Goal: Check status: Check status

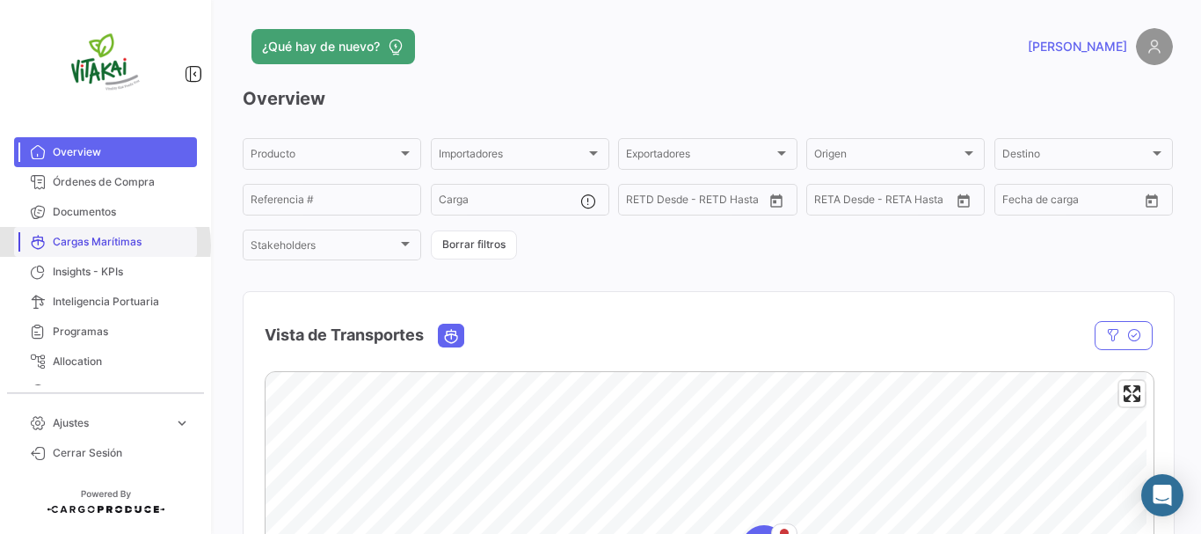
click at [105, 245] on span "Cargas Marítimas" at bounding box center [121, 242] width 137 height 16
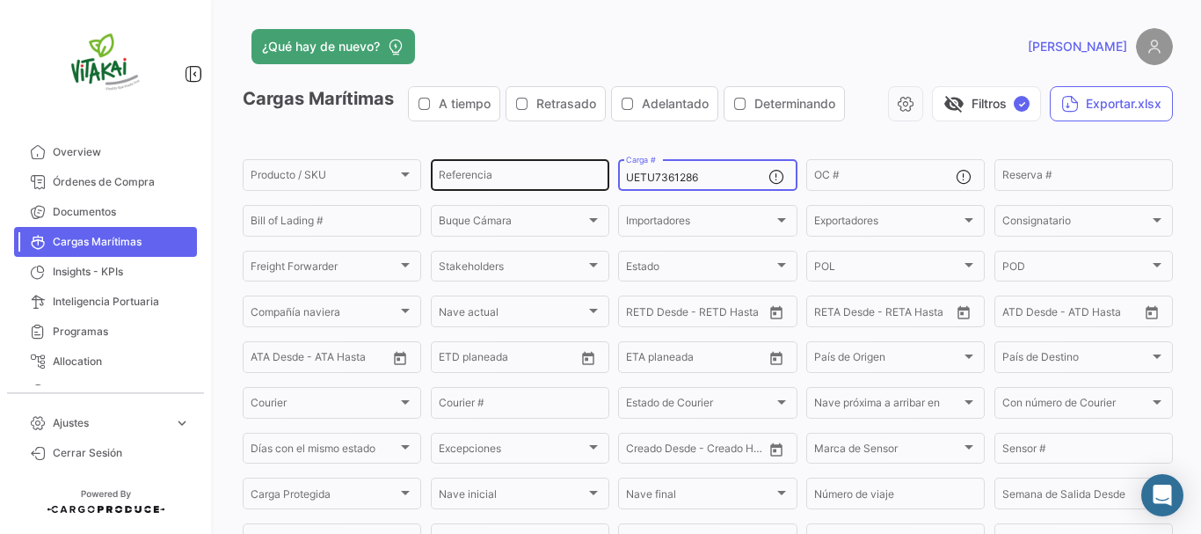
drag, startPoint x: 706, startPoint y: 181, endPoint x: 546, endPoint y: 181, distance: 160.0
click at [0, 0] on div "Producto / SKU Producto / SKU Referencia UETU7361286 Carga # OC # Reserva # Bil…" at bounding box center [0, 0] width 0 height 0
paste input "MSBU4072824"
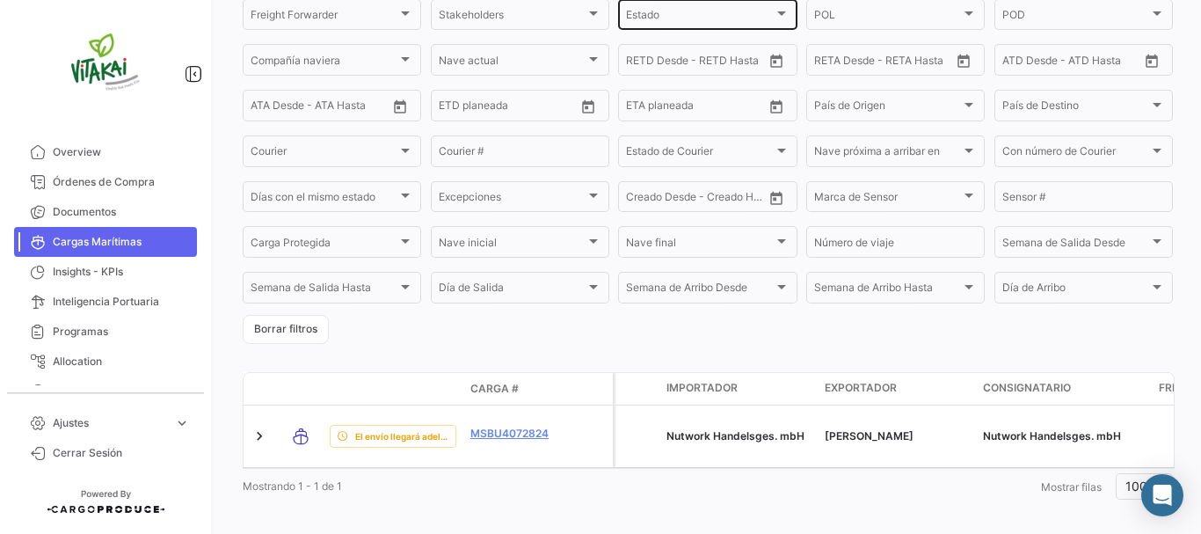
scroll to position [261, 0]
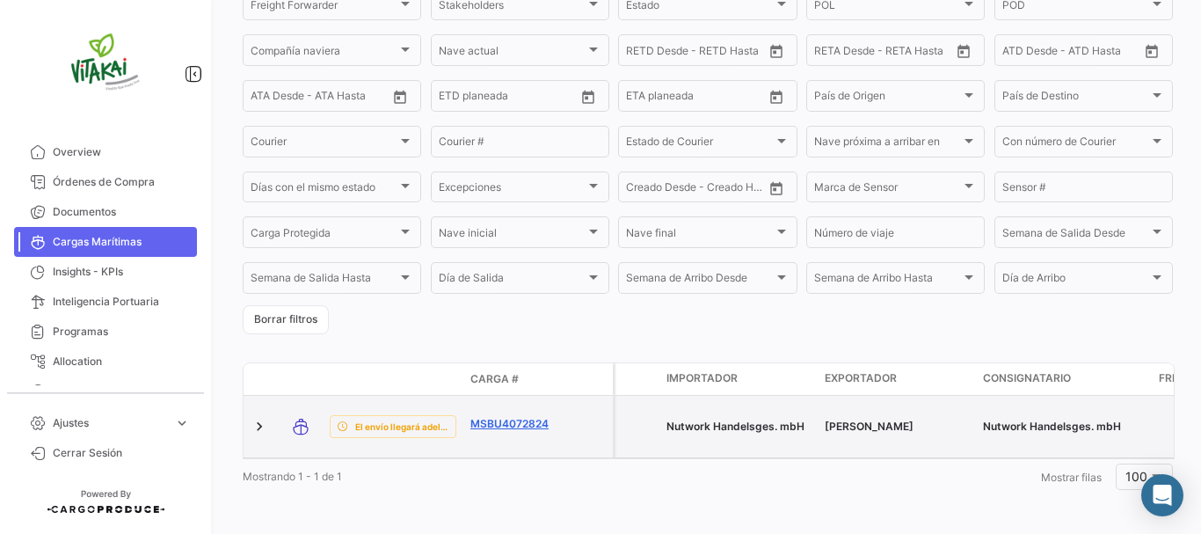
type input "MSBU4072824"
click at [520, 419] on link "MSBU4072824" at bounding box center [515, 424] width 91 height 16
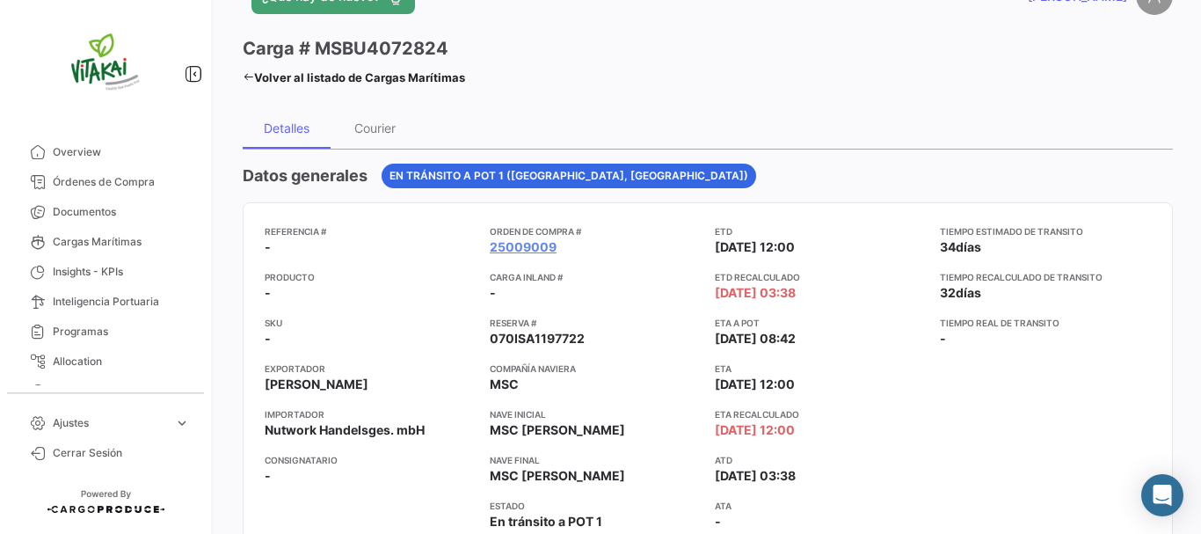
scroll to position [88, 0]
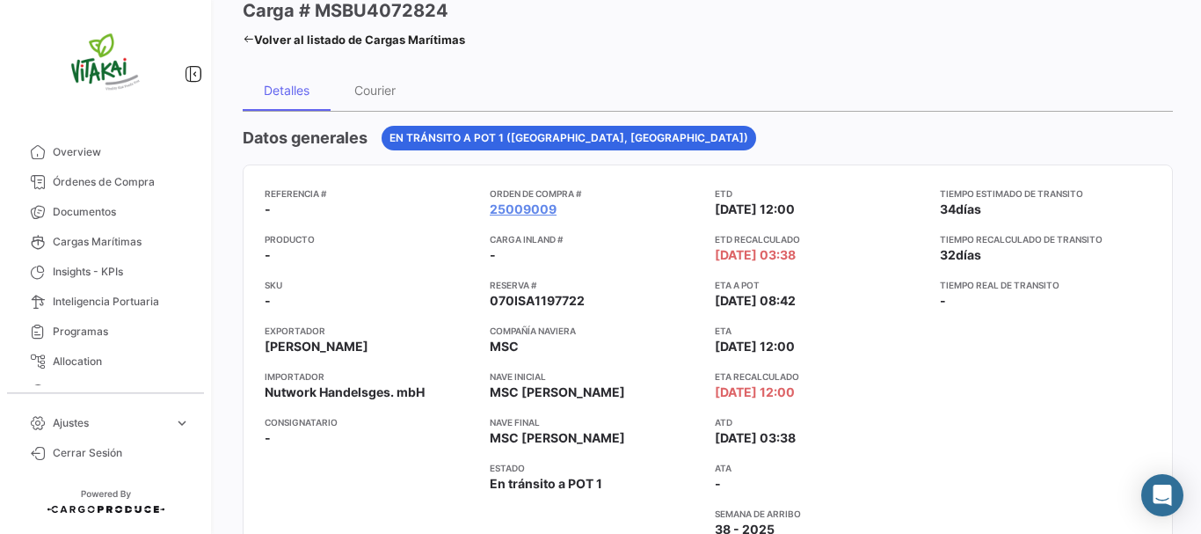
click at [369, 47] on link "Volver al listado de Cargas Marítimas" at bounding box center [354, 39] width 222 height 25
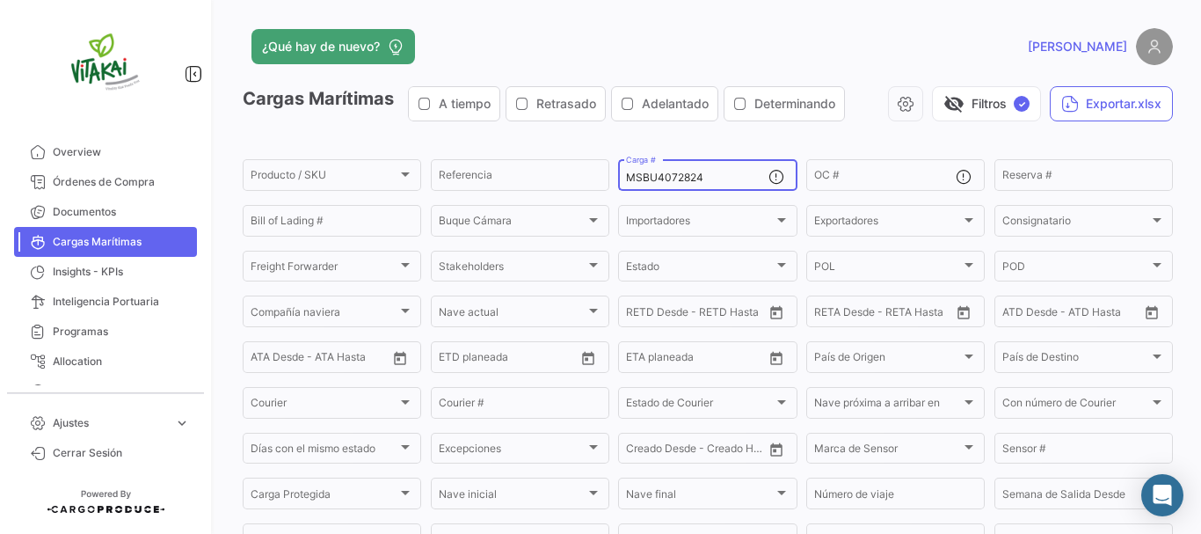
click at [695, 173] on input "MSBU4072824" at bounding box center [697, 177] width 142 height 12
drag, startPoint x: 714, startPoint y: 177, endPoint x: 604, endPoint y: 177, distance: 109.9
click at [0, 0] on div "Producto / SKU Producto / SKU Referencia MSBU4072824 Carga # OC # Reserva # Bil…" at bounding box center [0, 0] width 0 height 0
paste input "ECMU481609"
type input "ECMU4816094"
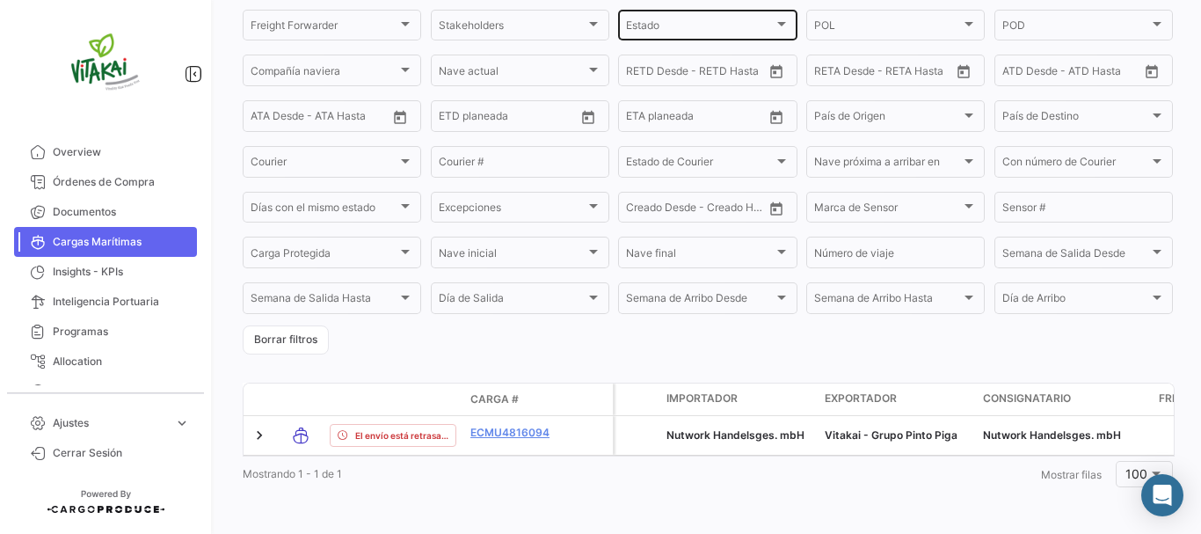
scroll to position [254, 0]
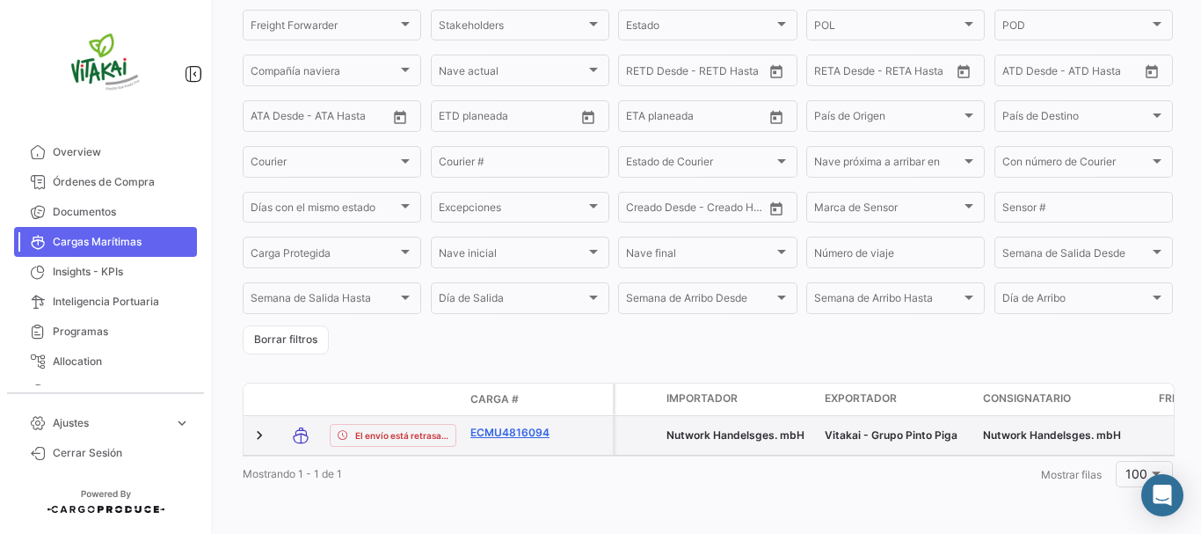
click at [535, 425] on link "ECMU4816094" at bounding box center [515, 433] width 91 height 16
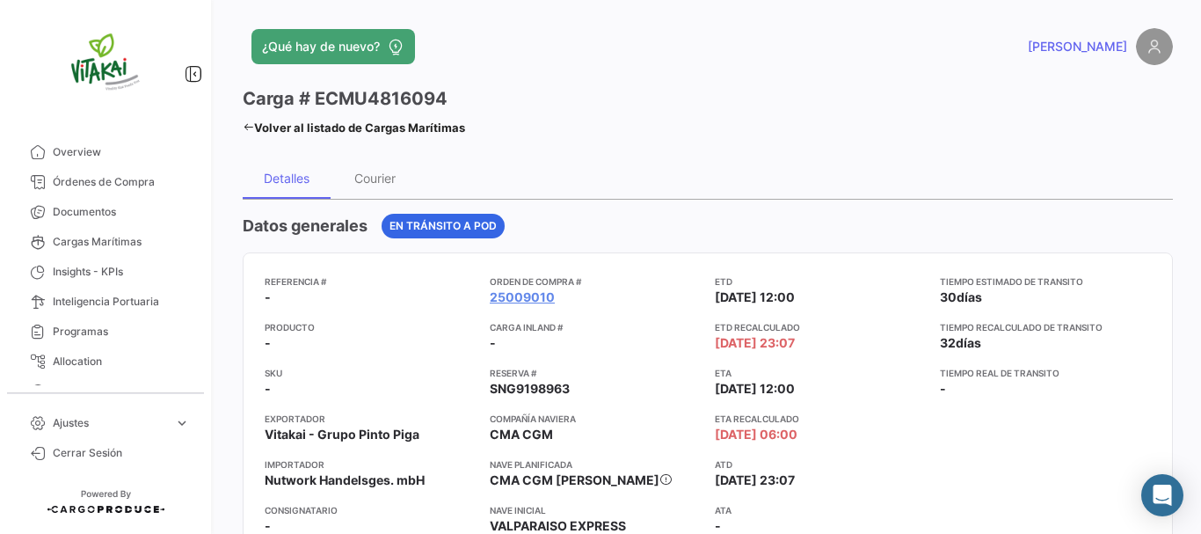
scroll to position [88, 0]
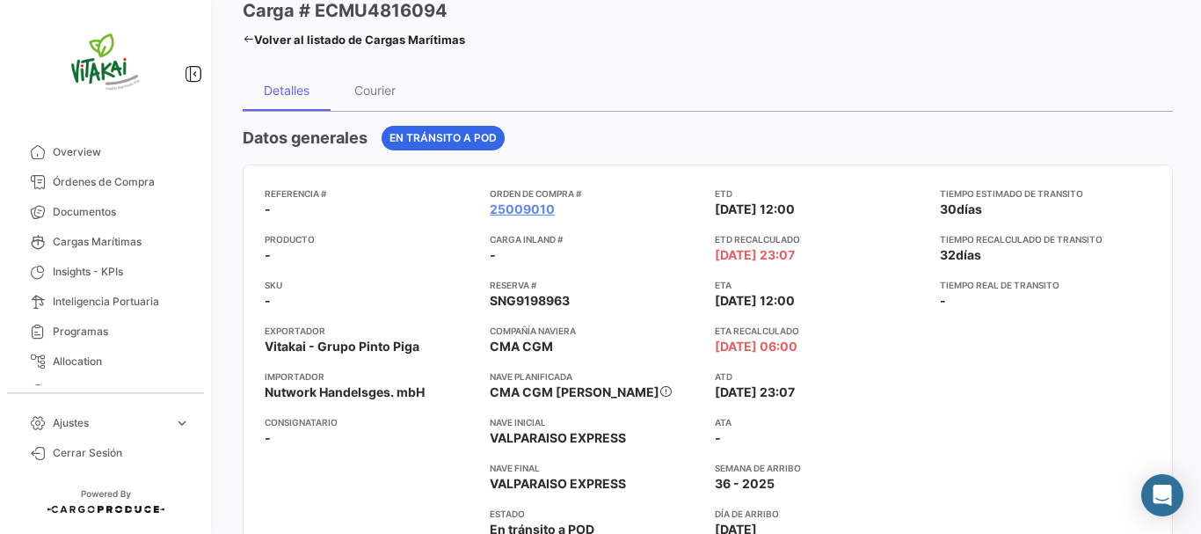
click at [325, 38] on link "Volver al listado de Cargas Marítimas" at bounding box center [354, 39] width 222 height 25
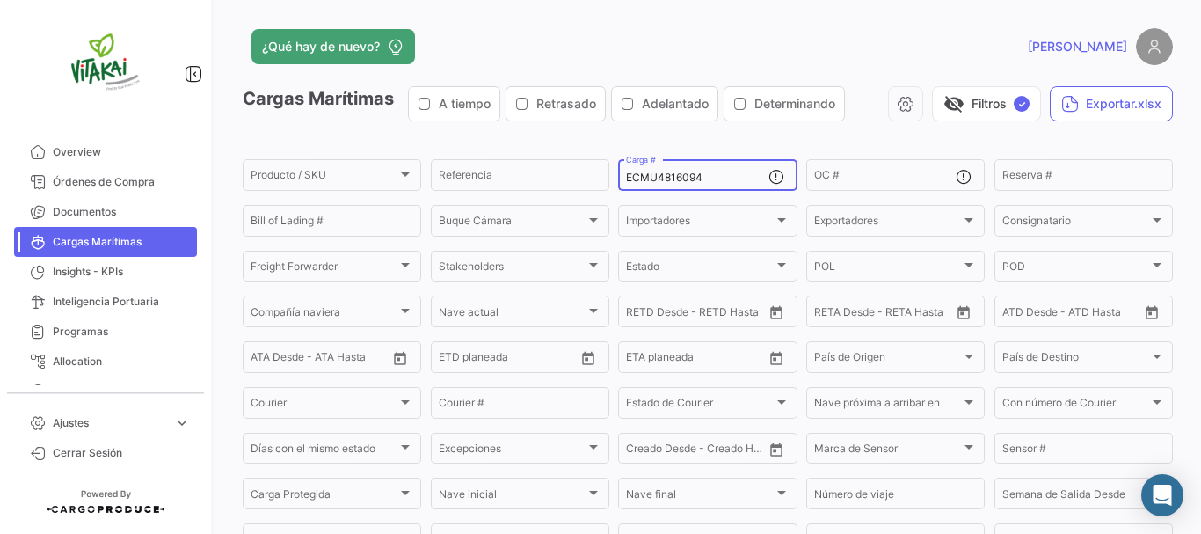
click at [702, 178] on input "ECMU4816094" at bounding box center [697, 177] width 142 height 12
drag, startPoint x: 716, startPoint y: 178, endPoint x: 617, endPoint y: 177, distance: 98.5
click at [618, 177] on div "ECMU4816094 Carga #" at bounding box center [707, 173] width 178 height 34
paste input "FFAU4624991"
type input "FFAU4624991"
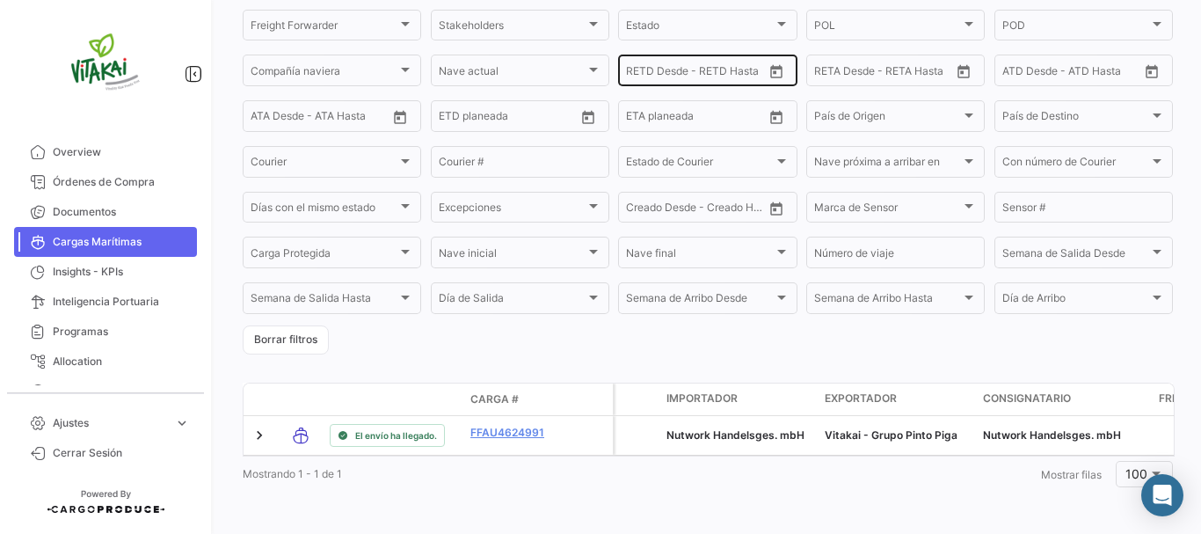
scroll to position [261, 0]
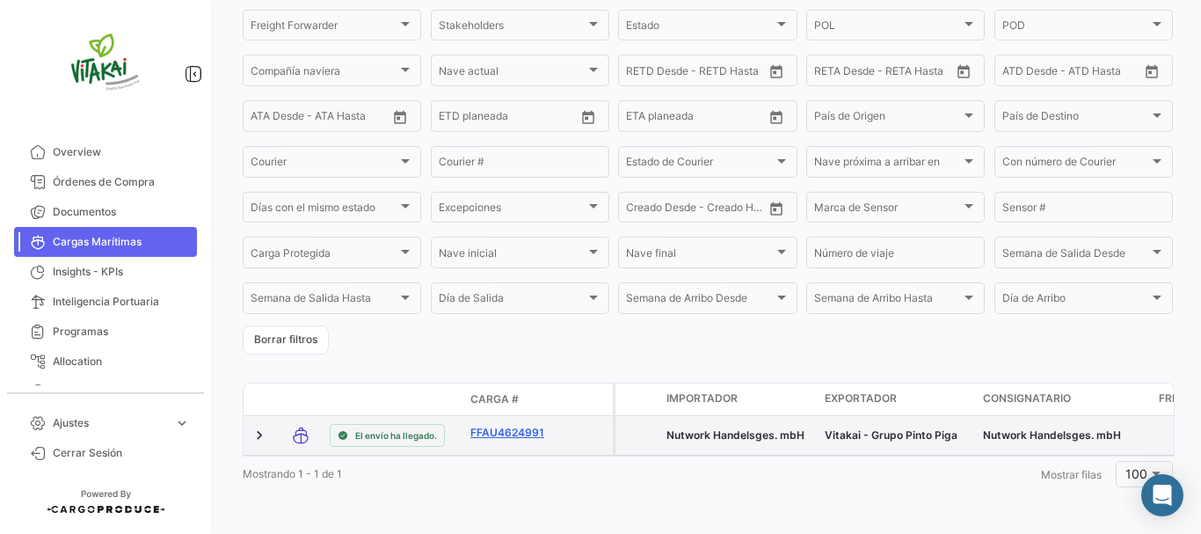
click at [521, 425] on link "FFAU4624991" at bounding box center [515, 433] width 91 height 16
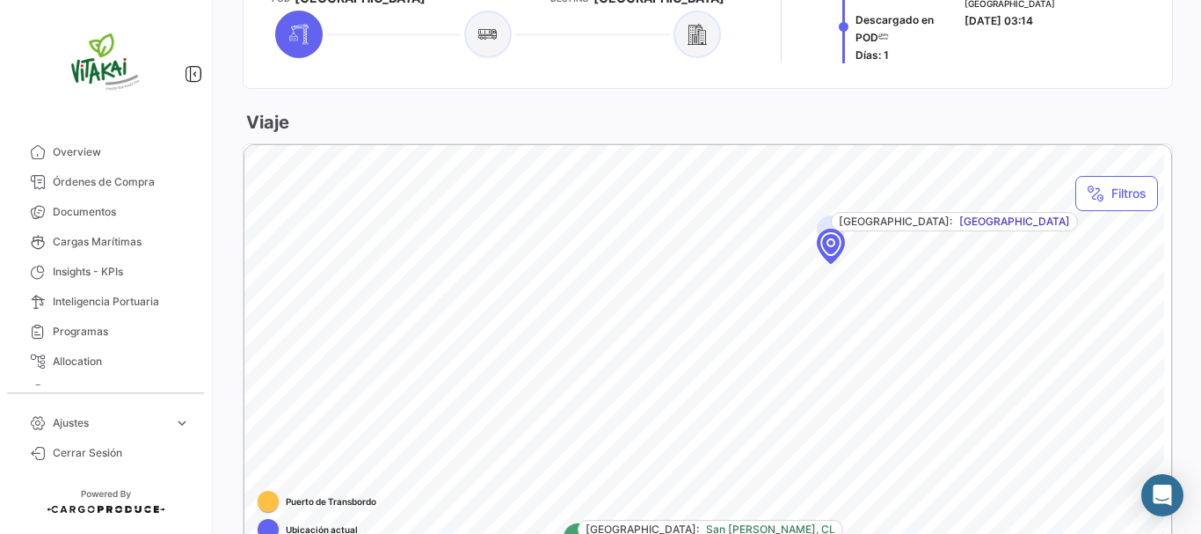
scroll to position [879, 0]
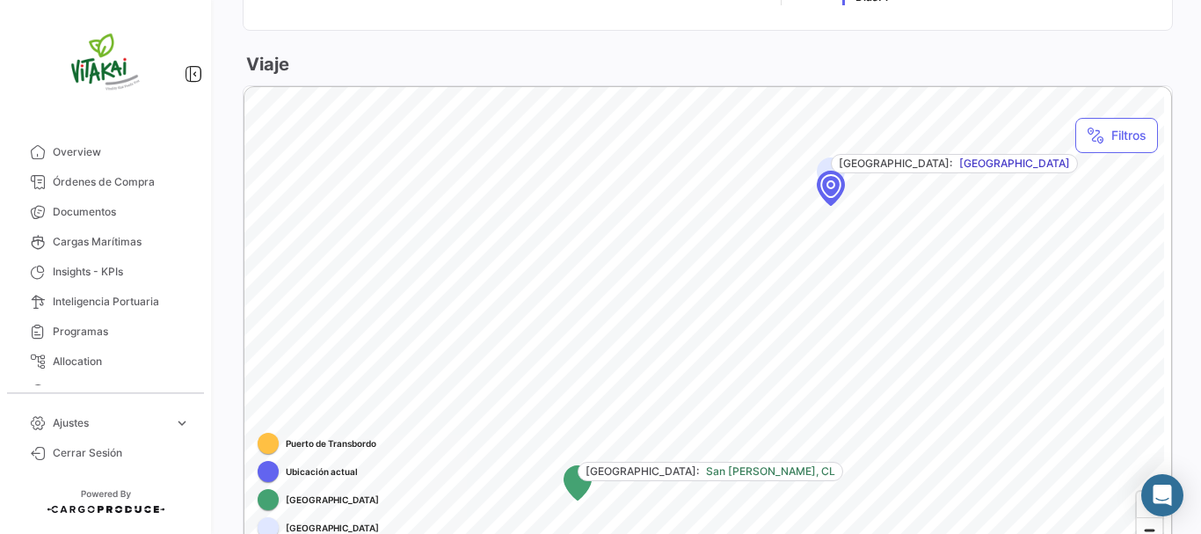
click at [845, 199] on div "Map marker" at bounding box center [830, 185] width 158 height 158
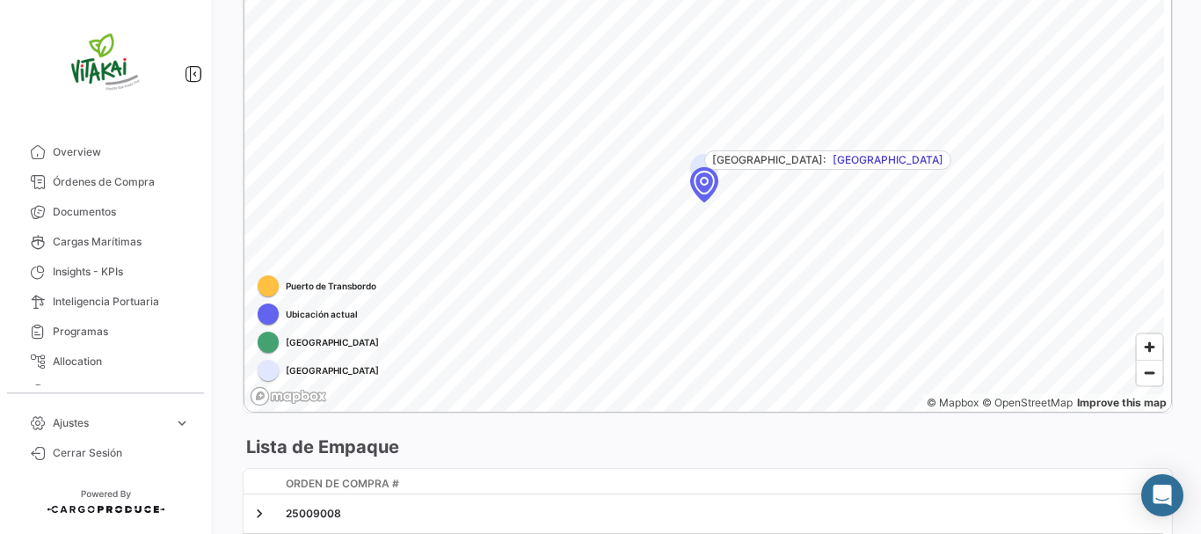
scroll to position [1055, 0]
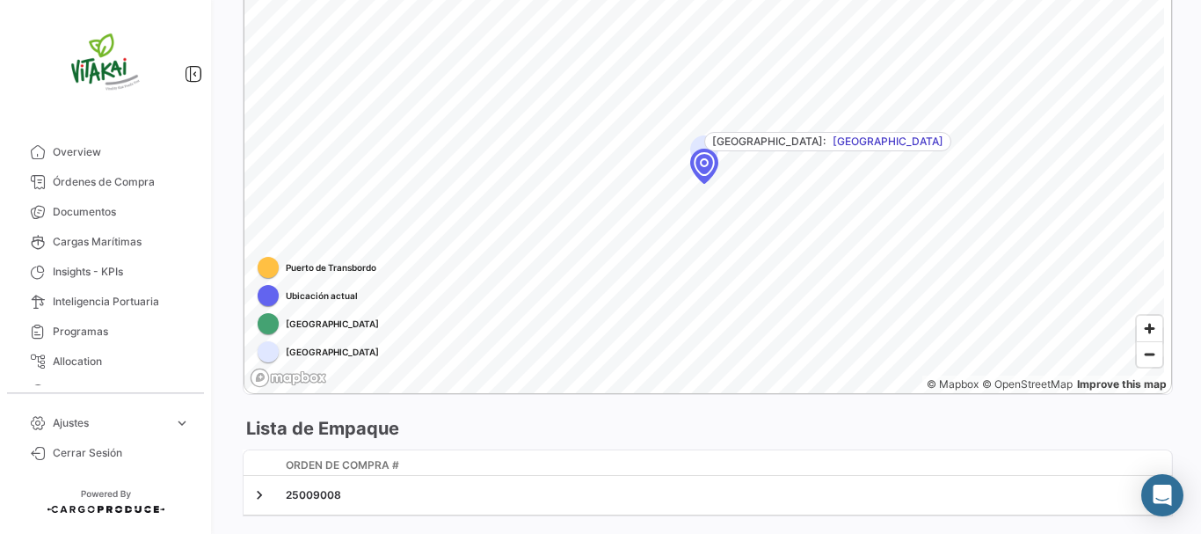
click at [708, 175] on div "Map marker" at bounding box center [703, 163] width 158 height 158
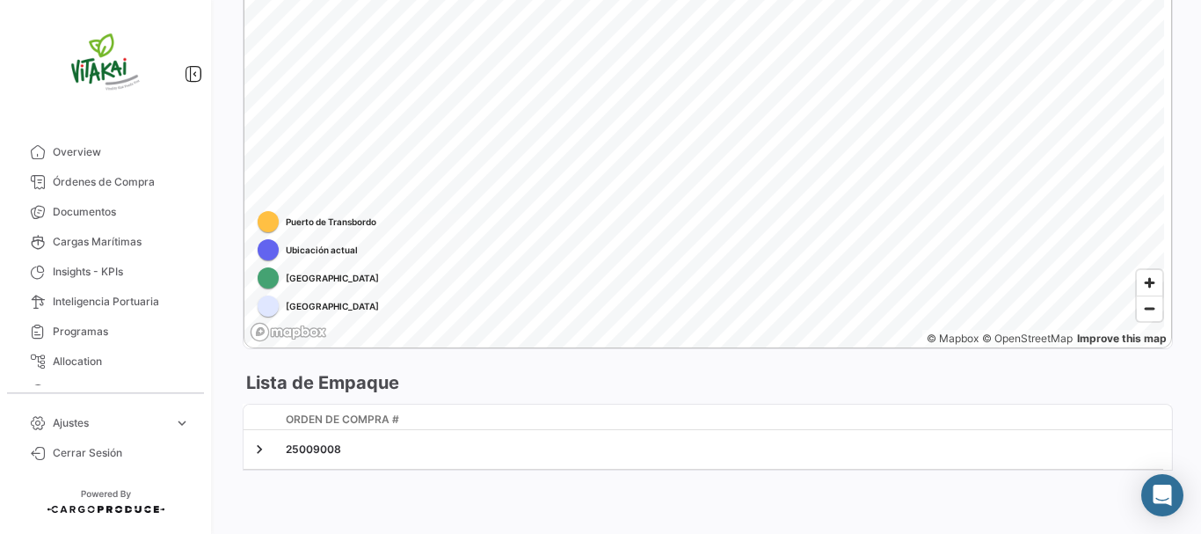
scroll to position [1013, 0]
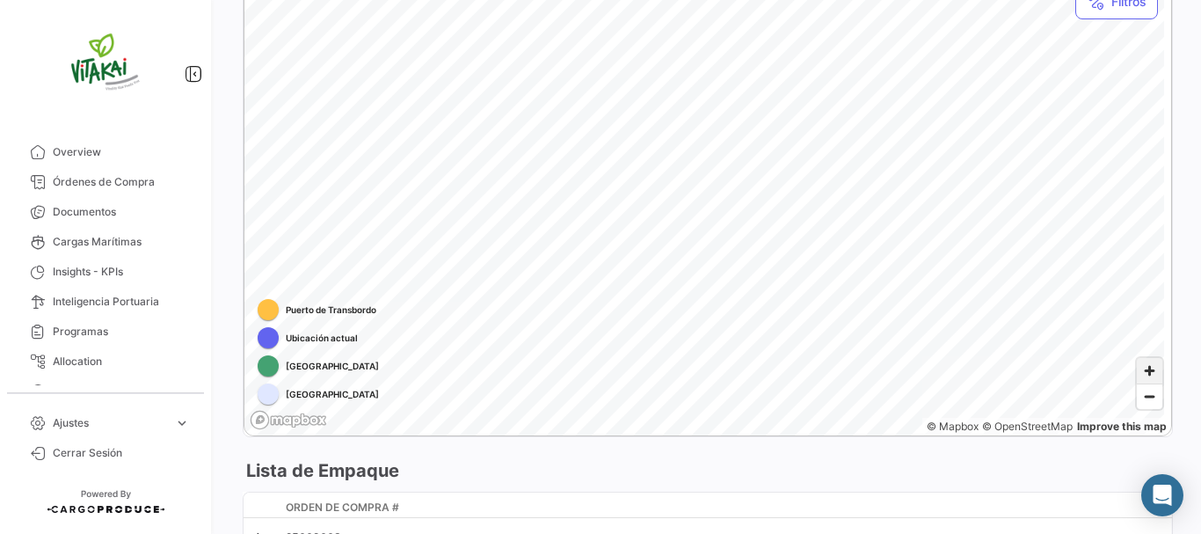
click at [1139, 370] on span "Zoom in" at bounding box center [1149, 370] width 25 height 25
click at [1141, 371] on span "Zoom in" at bounding box center [1149, 370] width 25 height 25
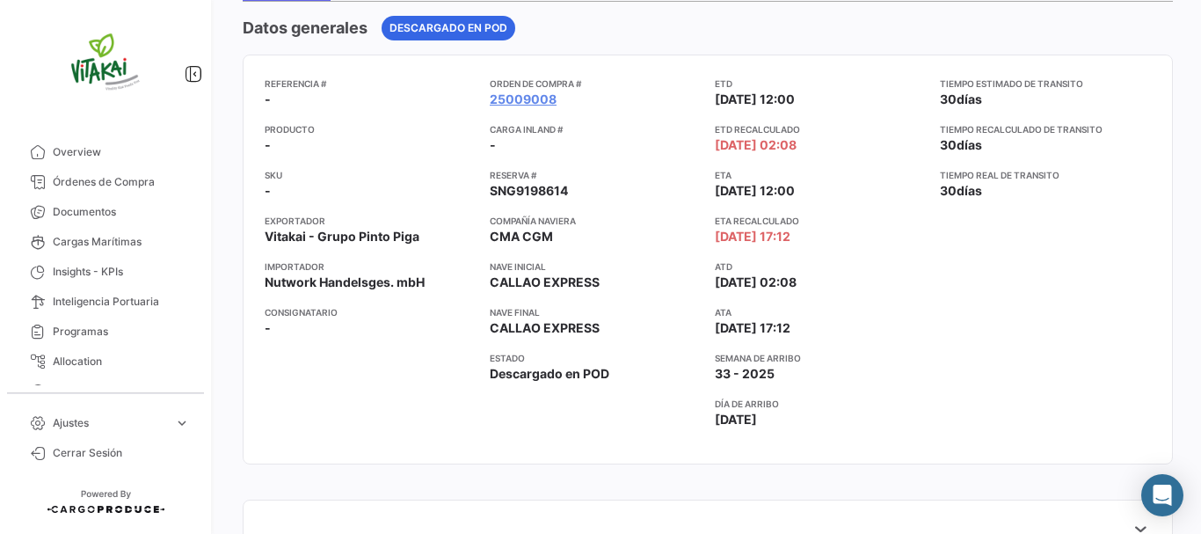
scroll to position [134, 0]
